Goal: Information Seeking & Learning: Learn about a topic

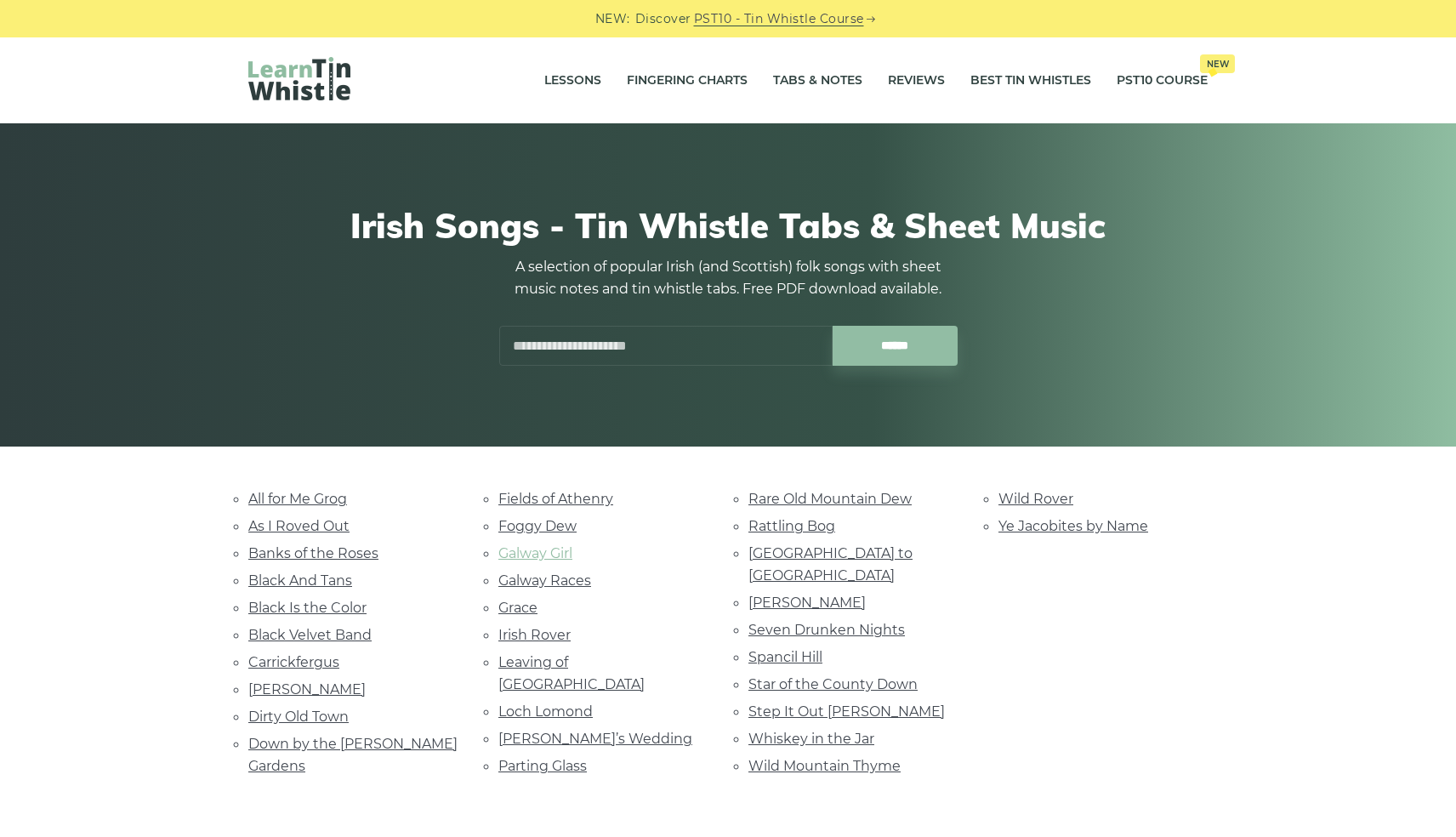
click at [562, 550] on link "Galway Girl" at bounding box center [535, 552] width 74 height 16
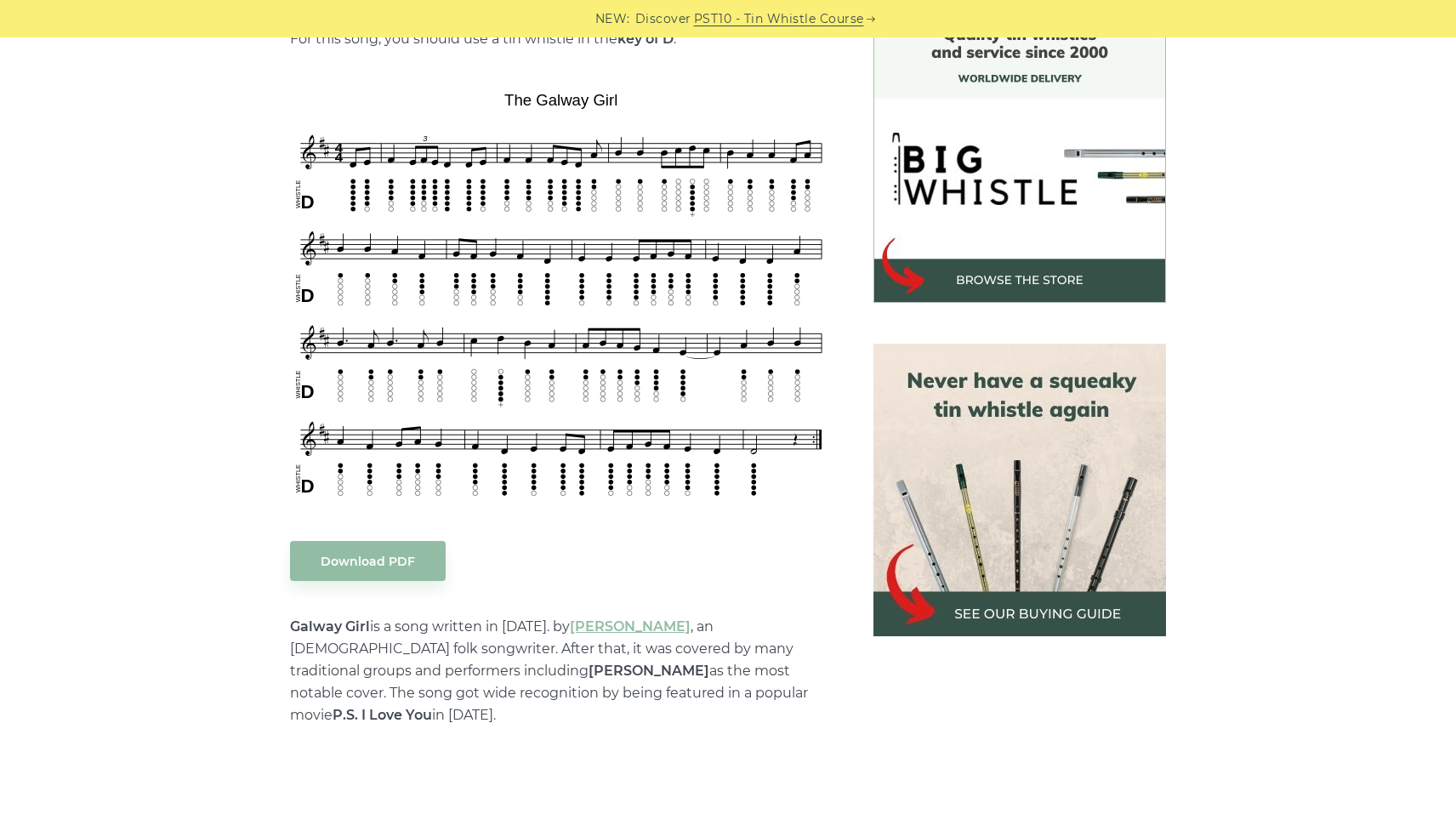
scroll to position [481, 0]
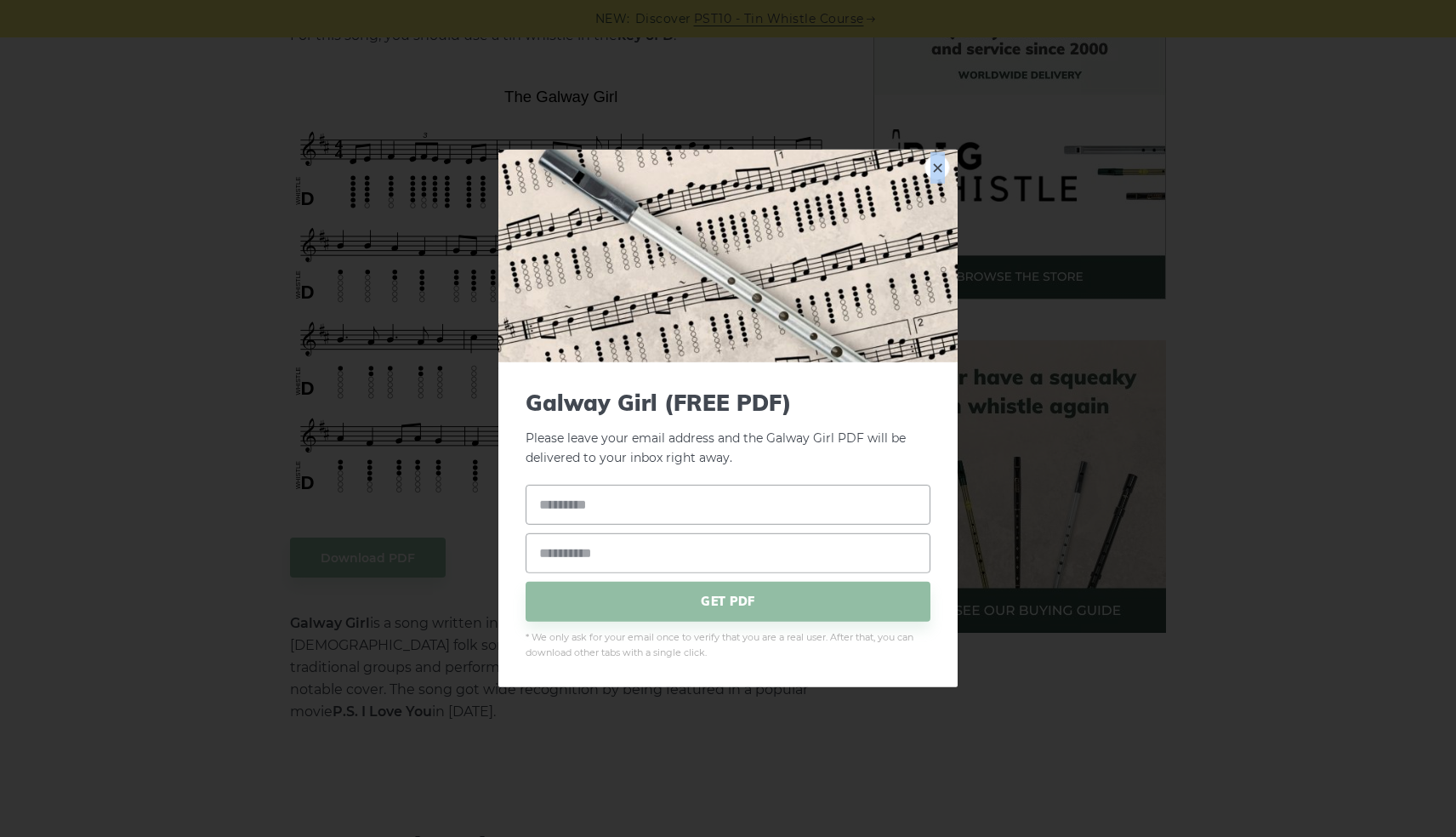
click at [510, 98] on div "× Galway Girl (FREE PDF) Please leave your email address and the Galway Girl PD…" at bounding box center [728, 418] width 1456 height 837
click at [942, 162] on link "×" at bounding box center [937, 167] width 25 height 25
drag, startPoint x: 505, startPoint y: 97, endPoint x: 596, endPoint y: 98, distance: 91.0
click at [596, 98] on div "× Galway Girl (FREE PDF) Please leave your email address and the Galway Girl PD…" at bounding box center [728, 418] width 1456 height 837
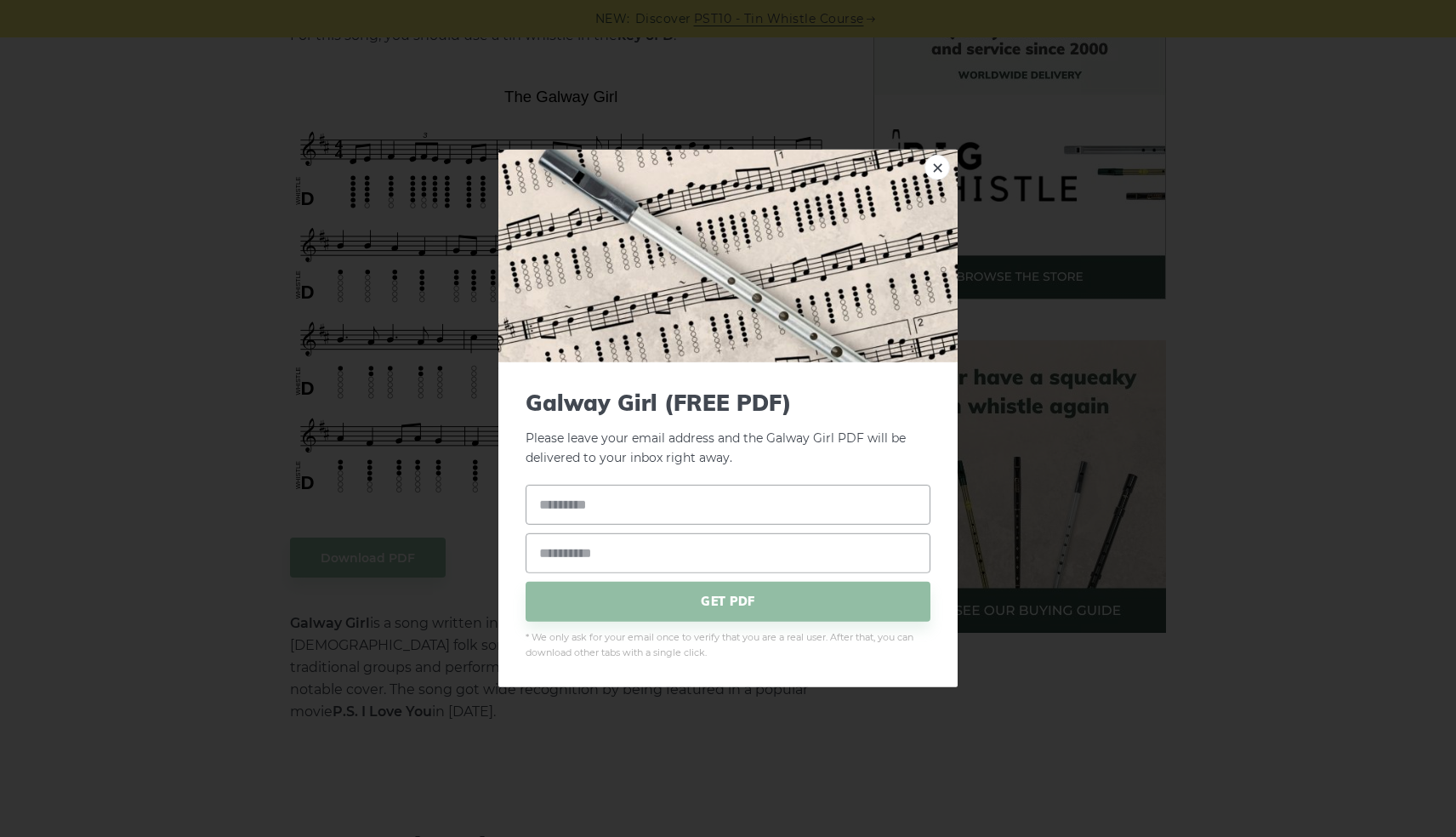
click at [720, 110] on div "× Galway Girl (FREE PDF) Please leave your email address and the Galway Girl PD…" at bounding box center [728, 418] width 1456 height 837
click at [921, 170] on img at bounding box center [728, 256] width 459 height 212
click at [930, 172] on link "×" at bounding box center [937, 167] width 25 height 25
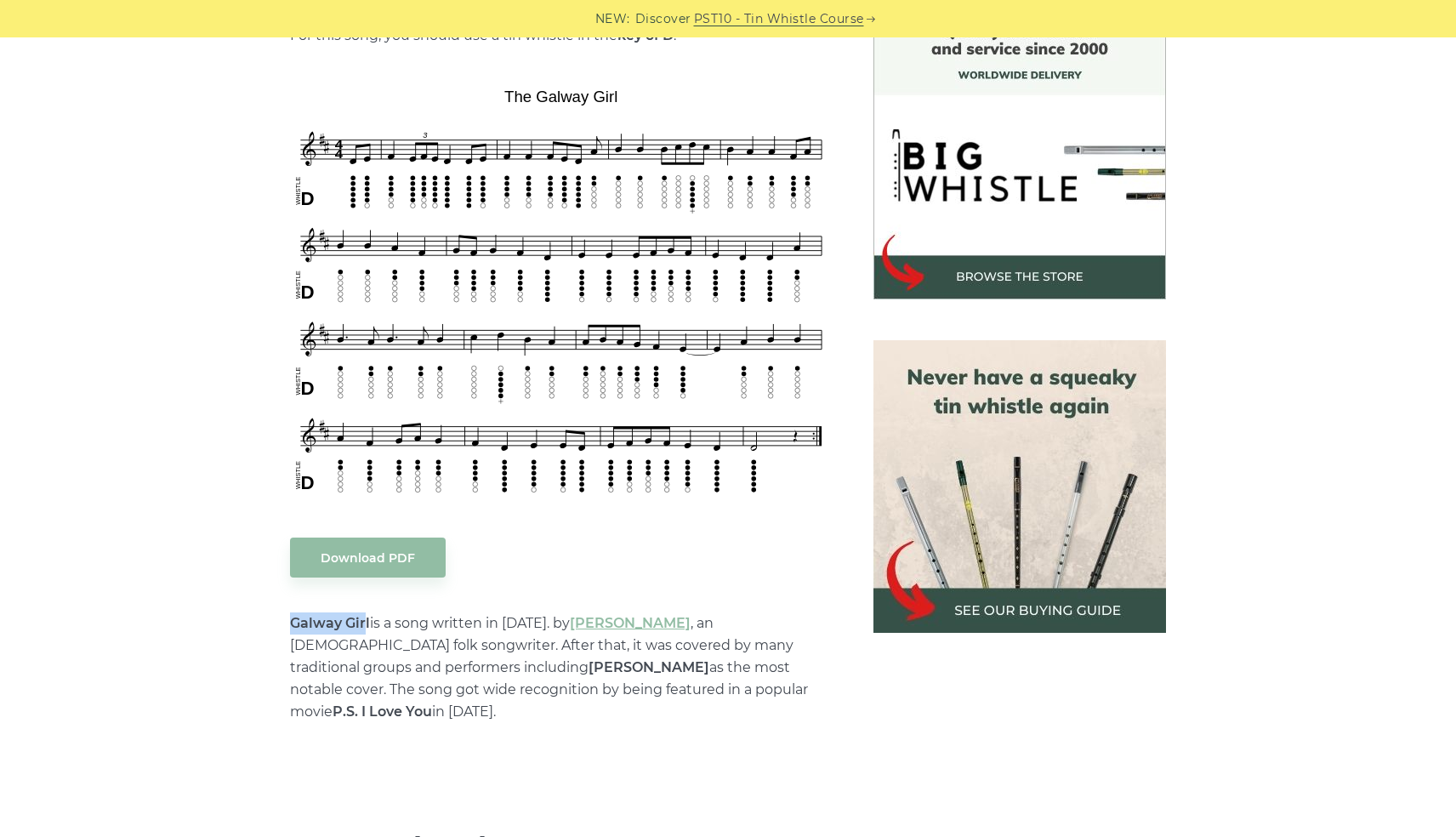
drag, startPoint x: 291, startPoint y: 623, endPoint x: 366, endPoint y: 627, distance: 75.1
click at [366, 627] on strong "Galway Girl" at bounding box center [330, 623] width 80 height 16
copy strong "Galway Gir"
